Goal: Task Accomplishment & Management: Manage account settings

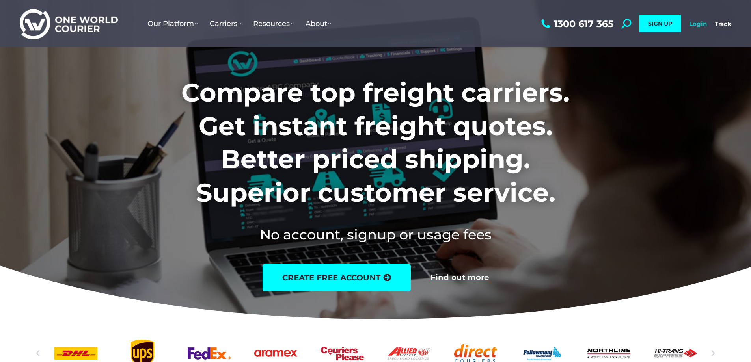
click at [699, 27] on link "Login" at bounding box center [698, 23] width 18 height 7
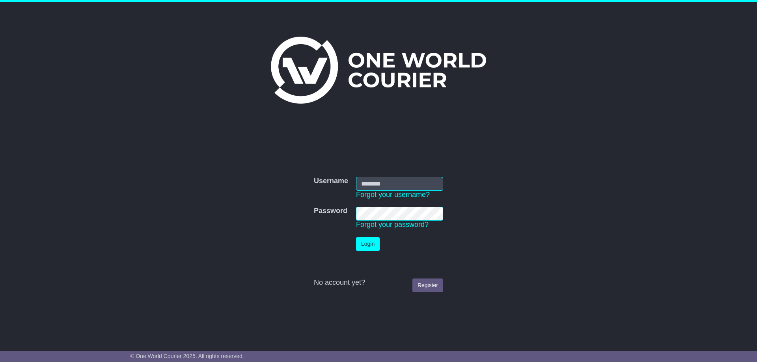
type input "**********"
click at [372, 246] on button "Login" at bounding box center [368, 244] width 24 height 14
